Goal: Task Accomplishment & Management: Complete application form

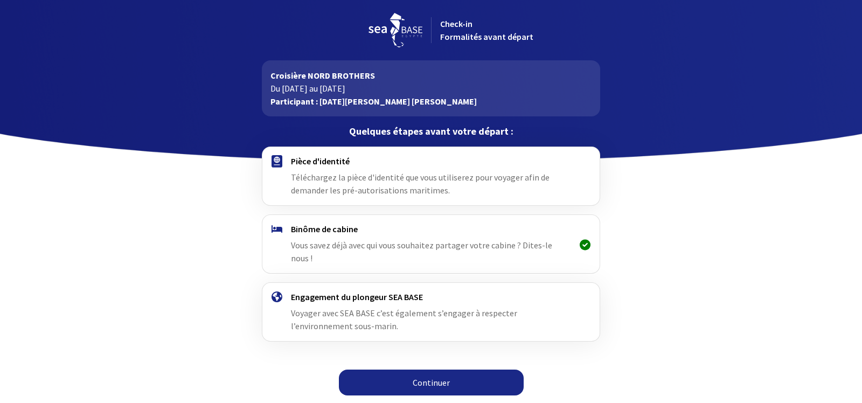
click at [409, 174] on span "Téléchargez la pièce d'identité que vous utiliserez pour voyager afin de demand…" at bounding box center [420, 184] width 259 height 24
click at [321, 179] on span "Téléchargez la pièce d'identité que vous utiliserez pour voyager afin de demand…" at bounding box center [420, 184] width 259 height 24
click at [422, 370] on link "Continuer" at bounding box center [431, 383] width 185 height 26
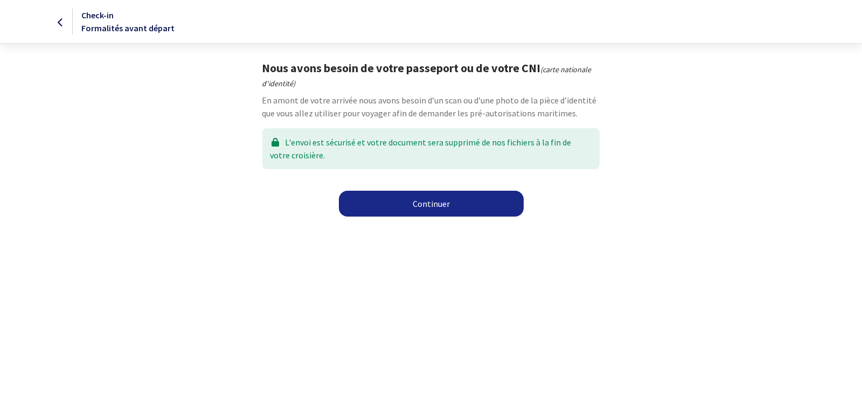
click at [434, 204] on link "Continuer" at bounding box center [431, 204] width 185 height 26
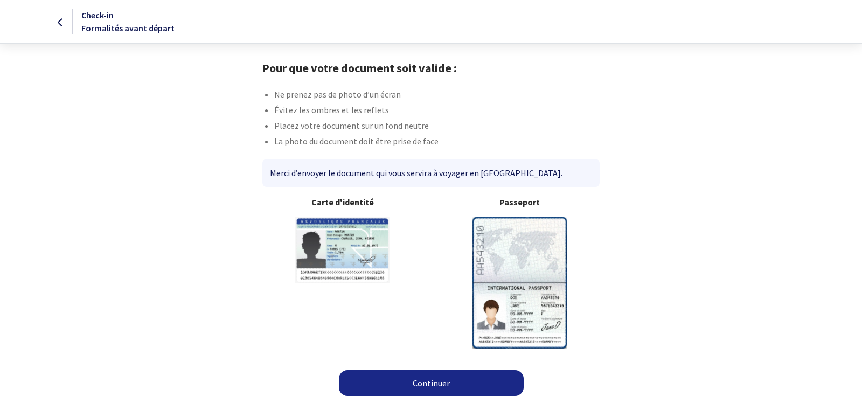
click at [517, 248] on img at bounding box center [519, 282] width 94 height 131
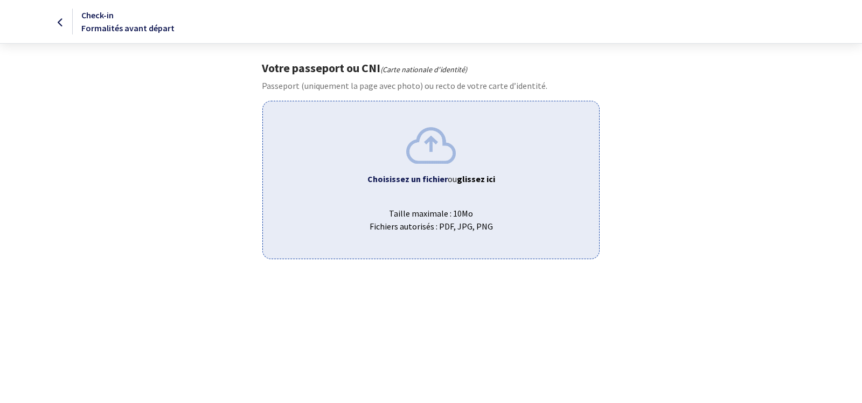
click at [433, 172] on span "Choisissez un fichier ou glissez ici" at bounding box center [430, 178] width 318 height 13
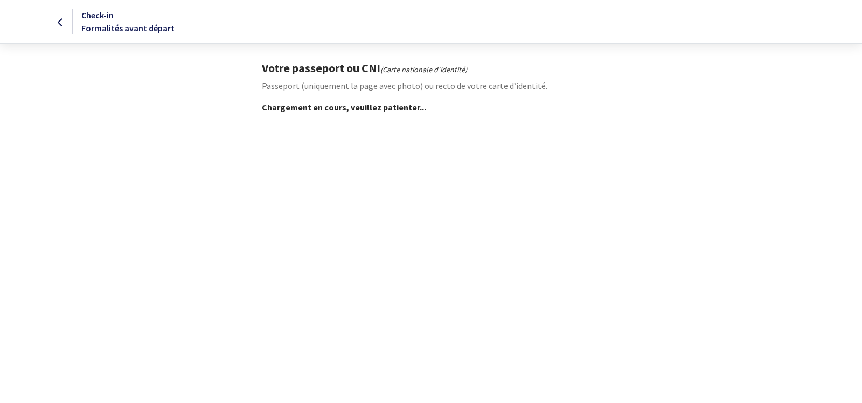
click at [61, 23] on icon at bounding box center [61, 23] width 6 height 1
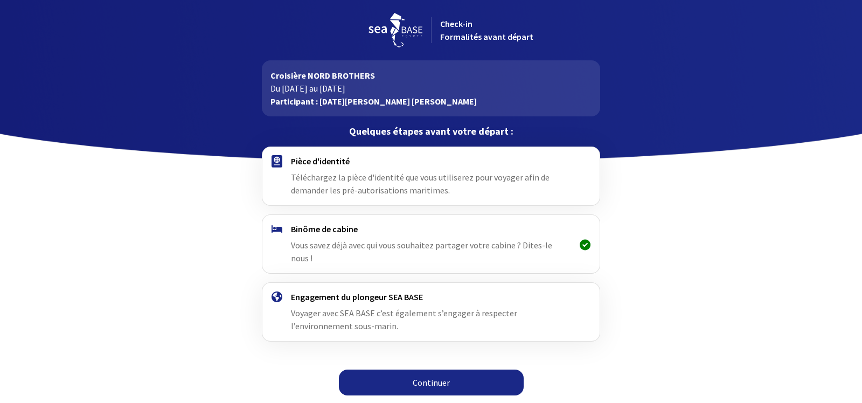
click at [436, 370] on link "Continuer" at bounding box center [431, 383] width 185 height 26
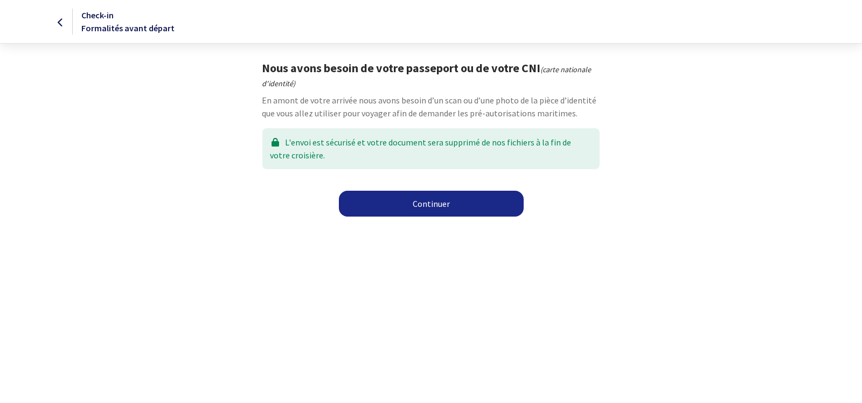
click at [430, 204] on link "Continuer" at bounding box center [431, 204] width 185 height 26
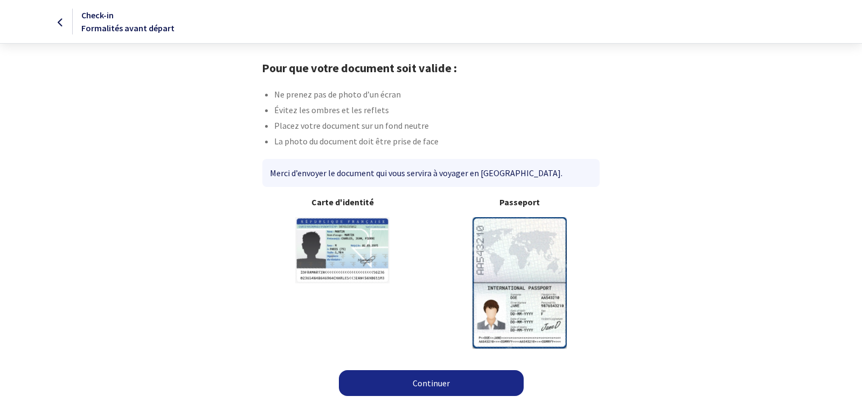
click at [535, 253] on img at bounding box center [519, 282] width 94 height 131
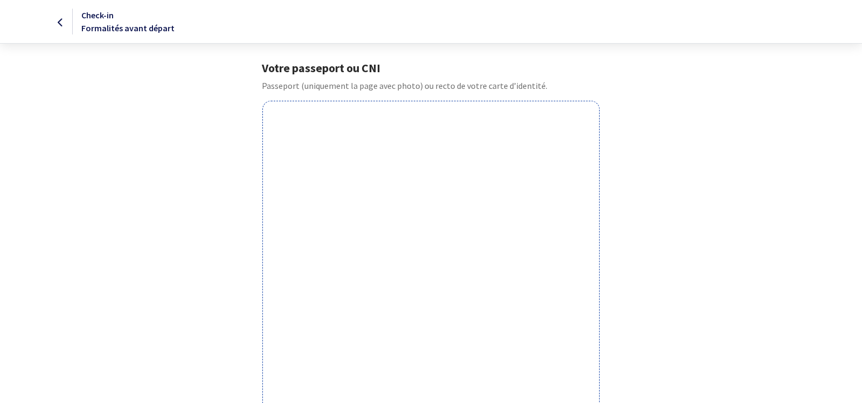
click at [209, 282] on div "Votre passeport ou CNI Passeport (uniquement la page avec photo) ou recto de vo…" at bounding box center [431, 355] width 609 height 589
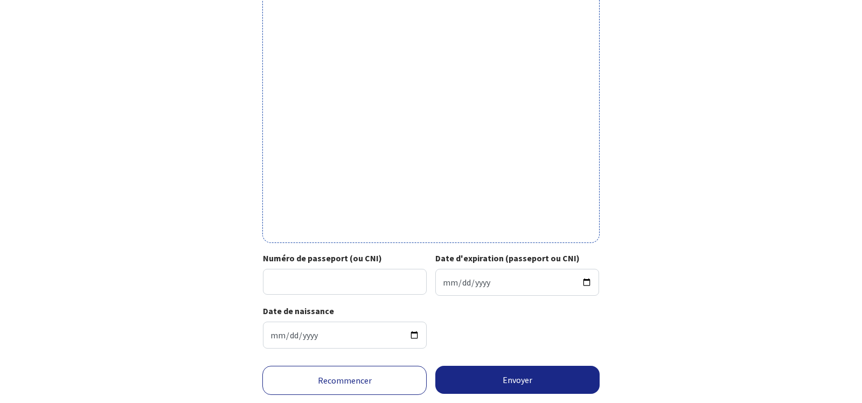
scroll to position [321, 0]
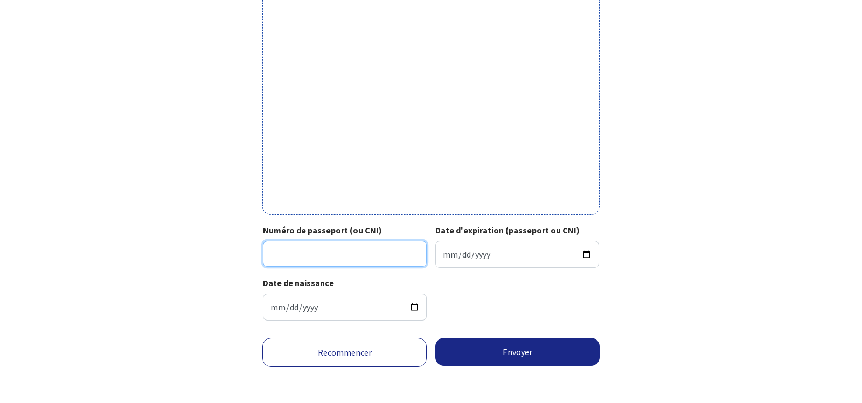
click at [394, 252] on input "Numéro de passeport (ou CNI)" at bounding box center [345, 254] width 164 height 26
click at [305, 252] on input "Numéro de passeport (ou CNI)" at bounding box center [345, 254] width 164 height 26
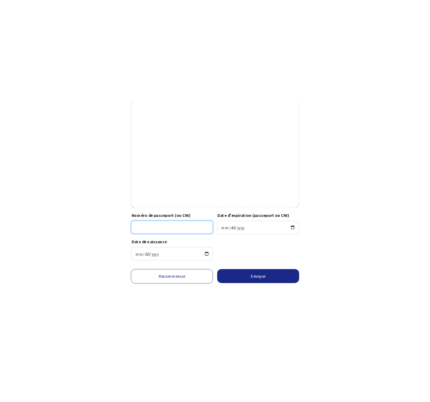
scroll to position [297, 0]
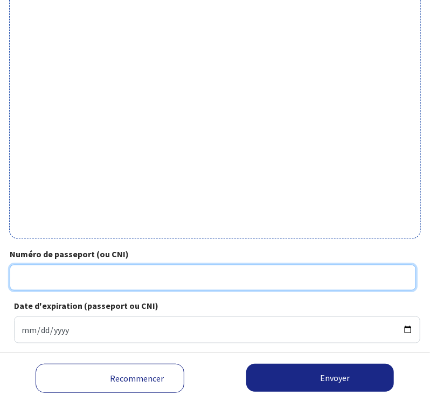
click at [48, 277] on input "Numéro de passeport (ou CNI)" at bounding box center [213, 278] width 406 height 26
type input "18CA82257"
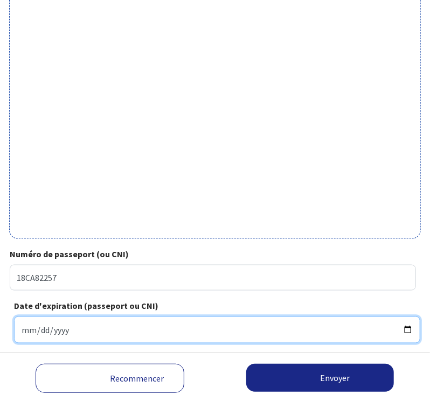
click at [80, 330] on input "Date d'expiration (passeport ou CNI)" at bounding box center [217, 330] width 406 height 27
type input "2028-03-05"
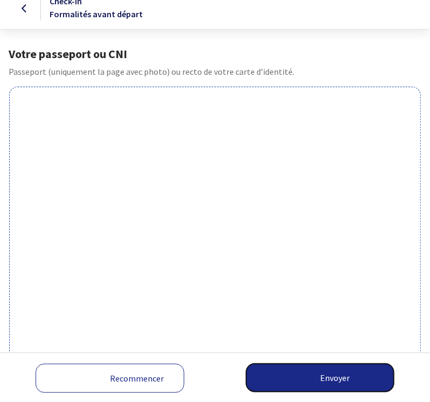
click at [303, 380] on button "Envoyer" at bounding box center [320, 378] width 148 height 28
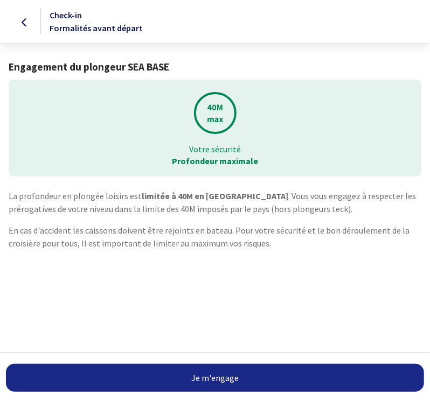
click at [228, 378] on link "Je m'engage" at bounding box center [215, 378] width 418 height 28
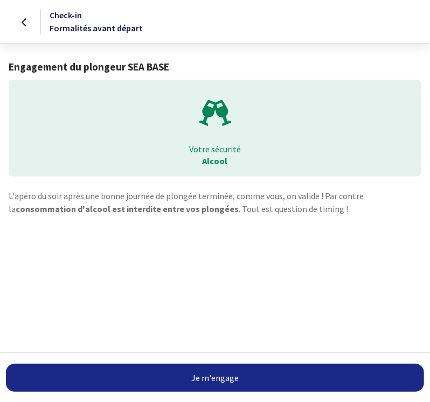
click at [201, 382] on link "Je m'engage" at bounding box center [215, 378] width 418 height 28
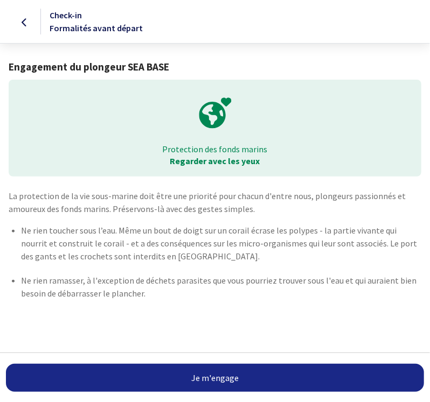
click at [201, 381] on link "Je m'engage" at bounding box center [215, 378] width 418 height 28
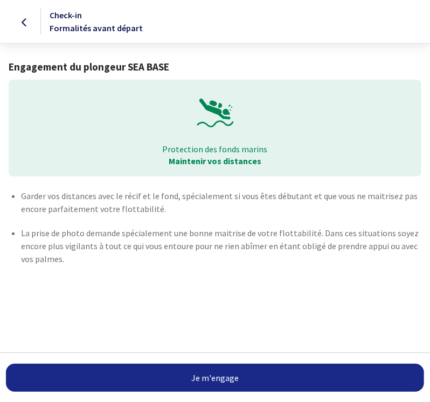
click at [201, 381] on link "Je m'engage" at bounding box center [215, 378] width 418 height 28
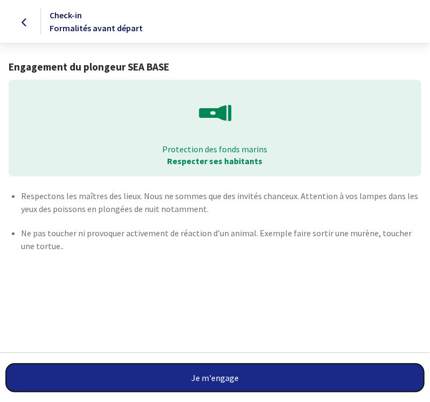
click at [201, 381] on button "Je m'engage" at bounding box center [215, 378] width 418 height 28
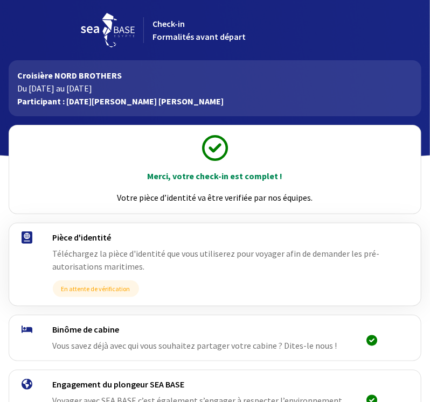
scroll to position [35, 0]
